Goal: Check status: Check status

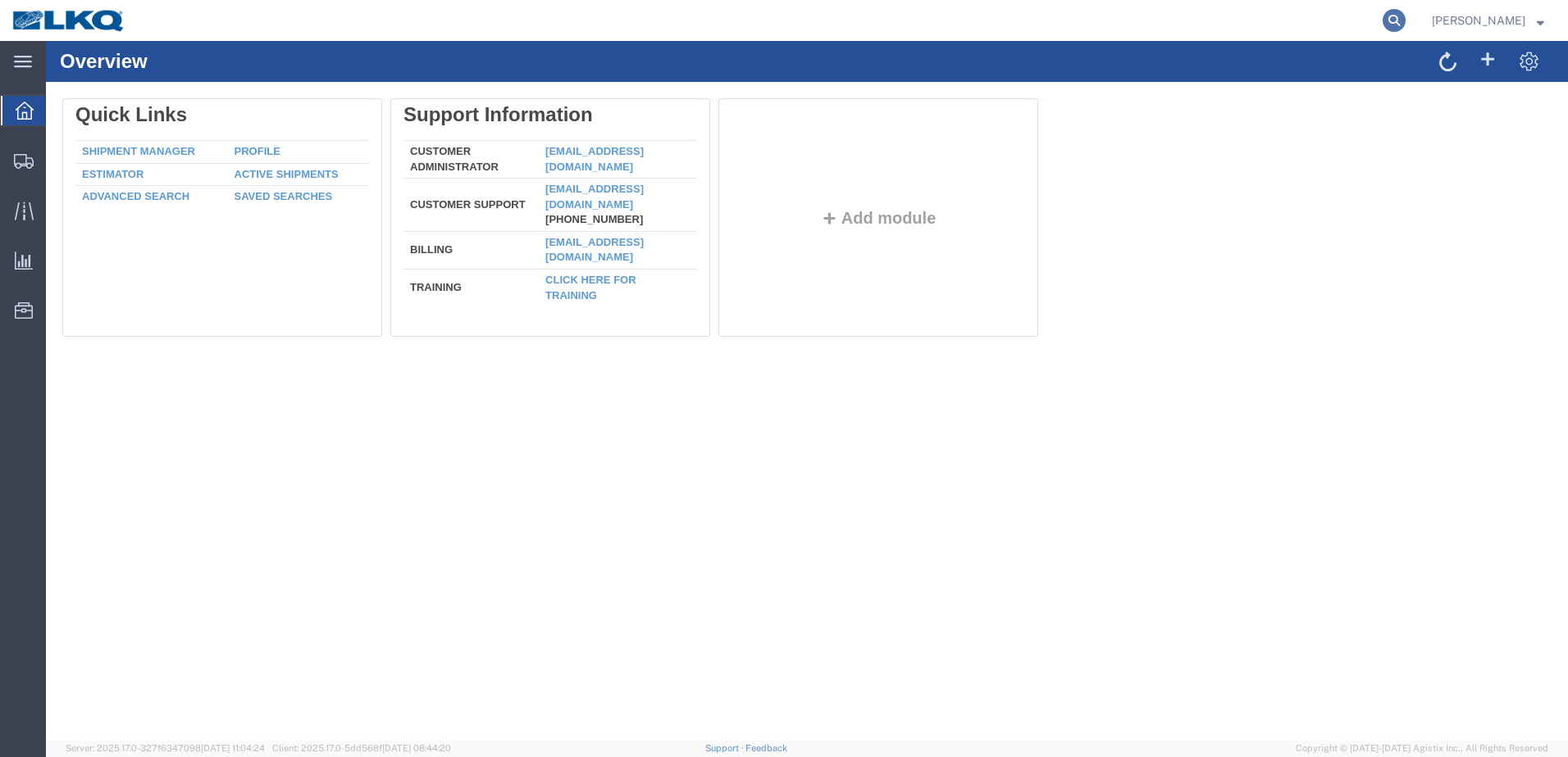
click at [1402, 19] on icon at bounding box center [1394, 20] width 23 height 23
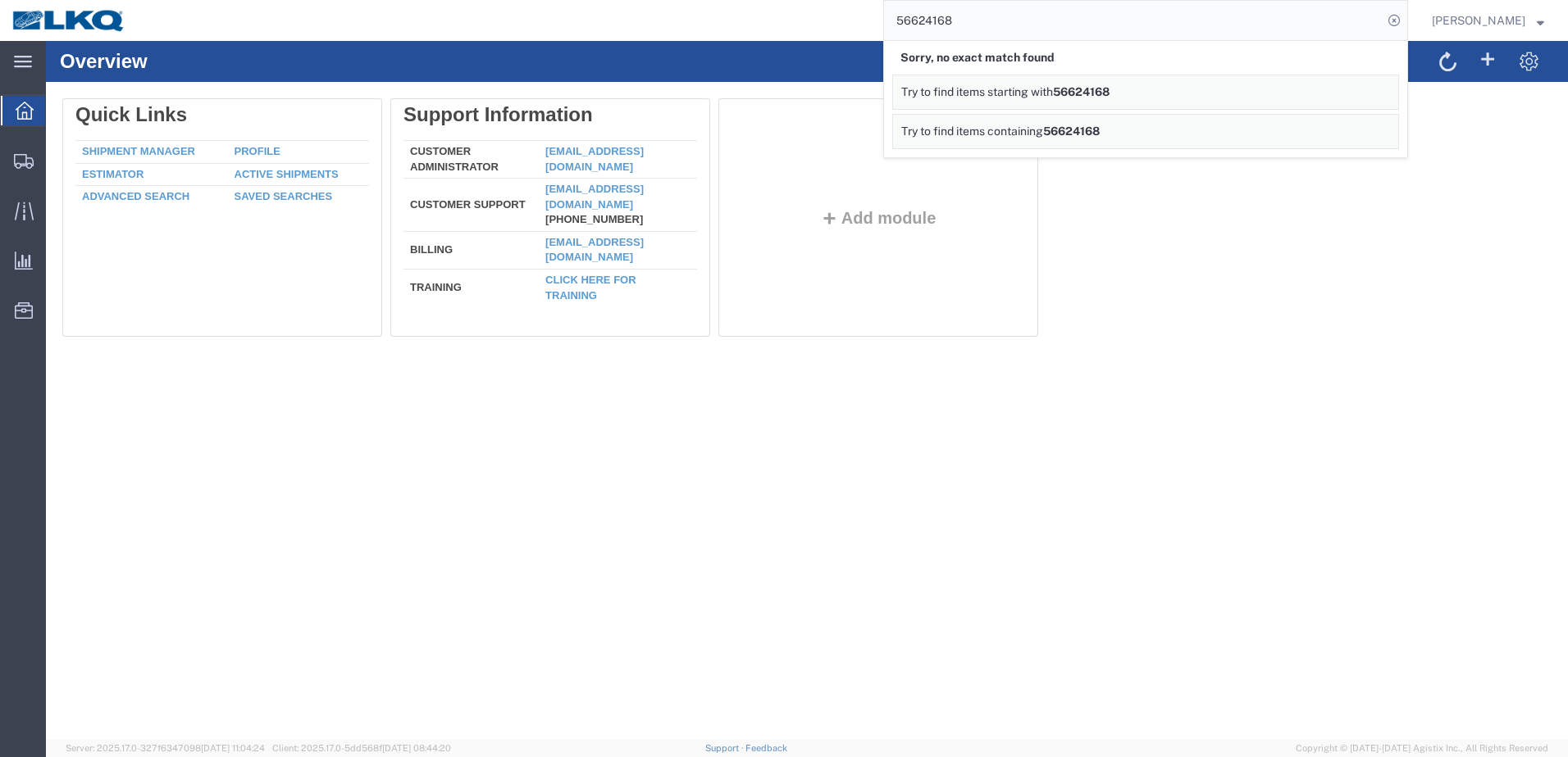
click at [936, 18] on input "56624168" at bounding box center [1133, 20] width 498 height 39
type input "56524168"
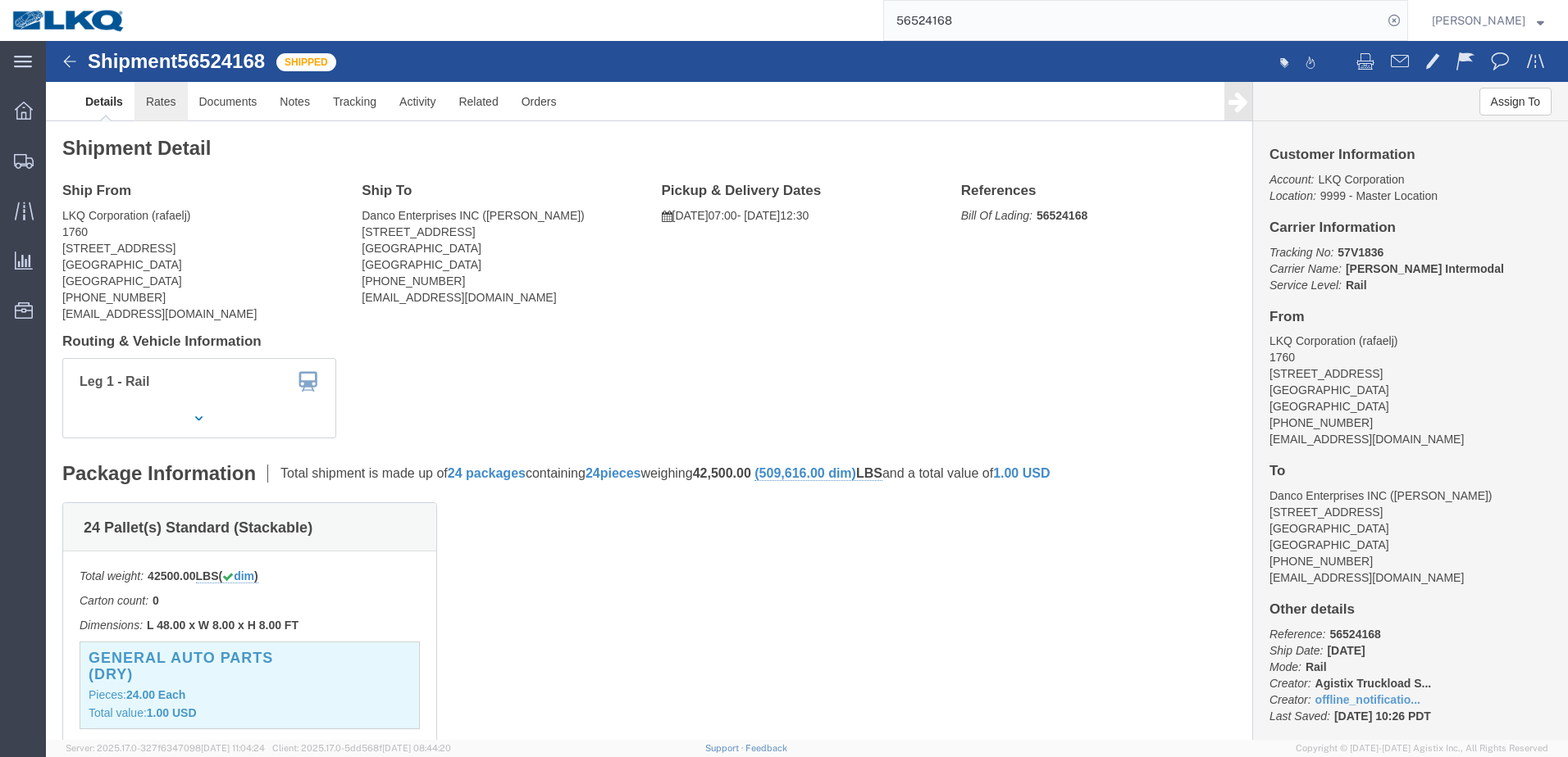
click link "Rates"
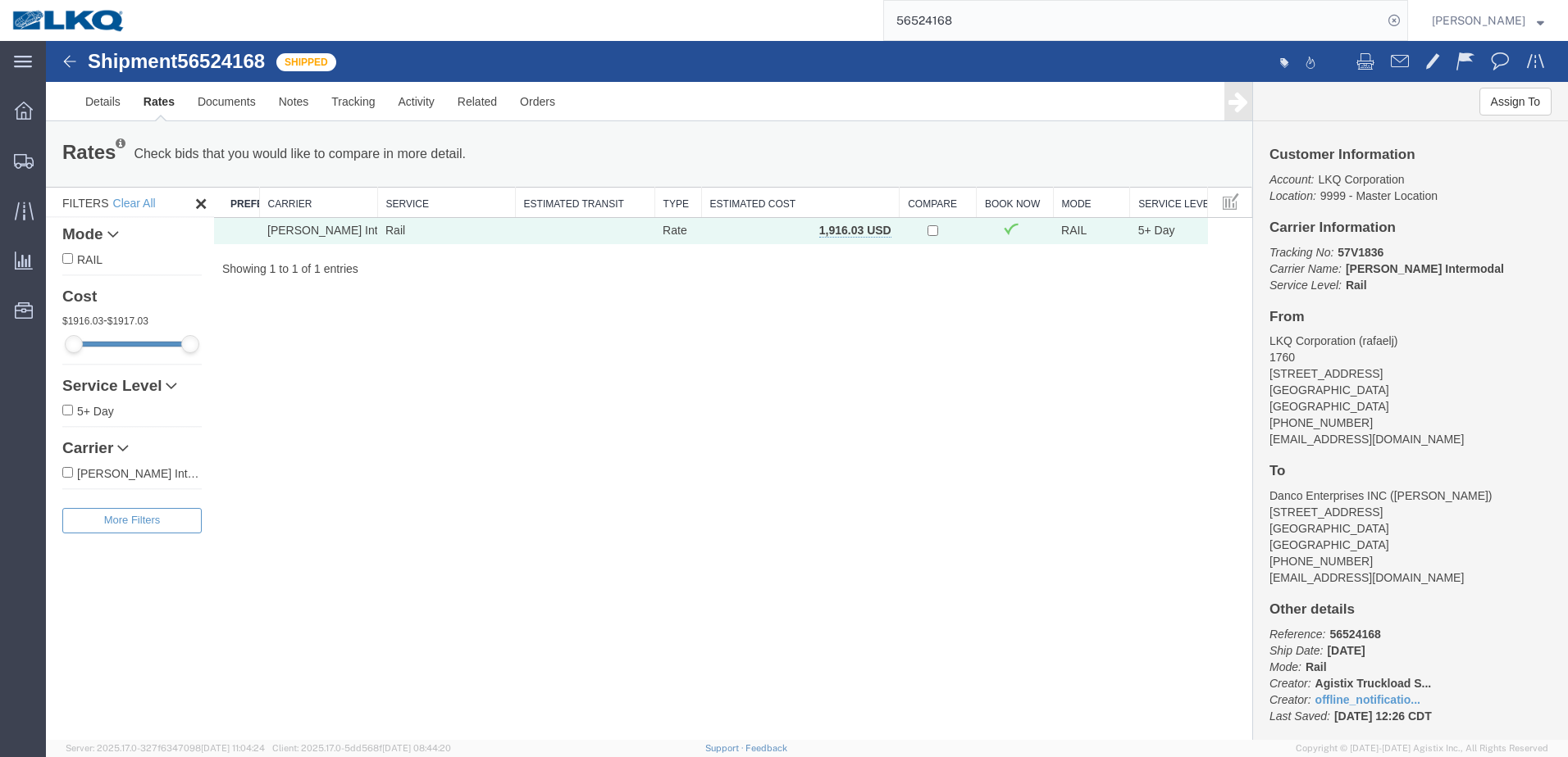
click at [1541, 27] on span "Alfredo Garcia" at bounding box center [1488, 20] width 112 height 18
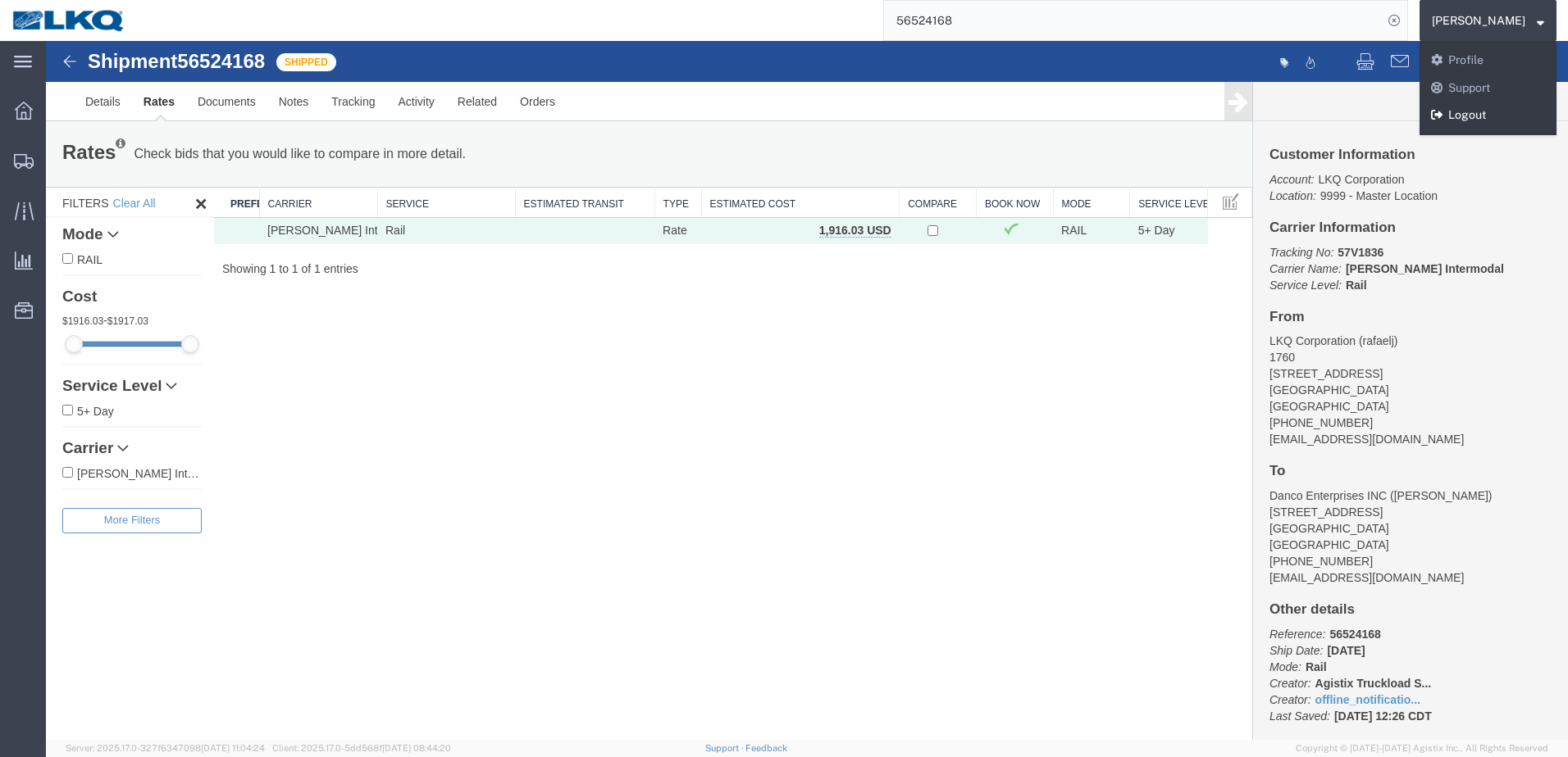
click at [1485, 110] on link "Logout" at bounding box center [1488, 115] width 137 height 28
